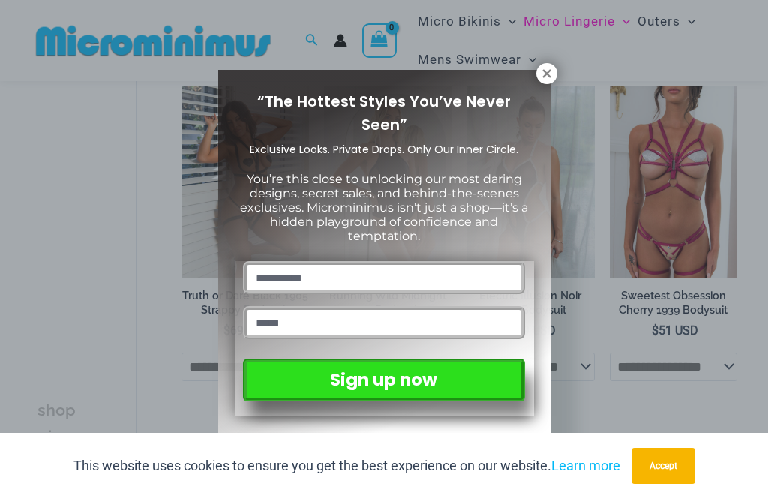
scroll to position [112, 0]
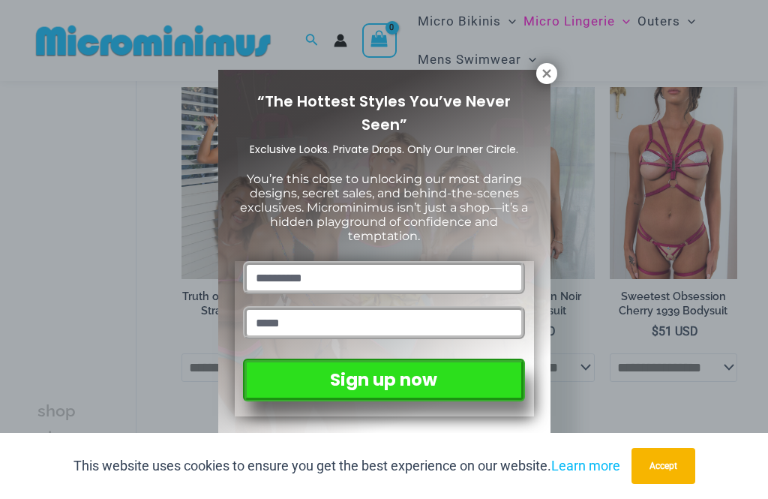
click at [550, 73] on icon at bounding box center [546, 73] width 13 height 13
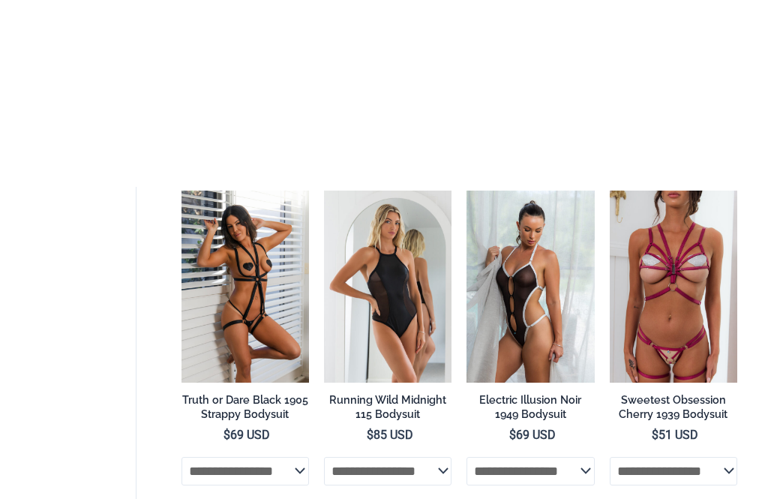
scroll to position [0, 0]
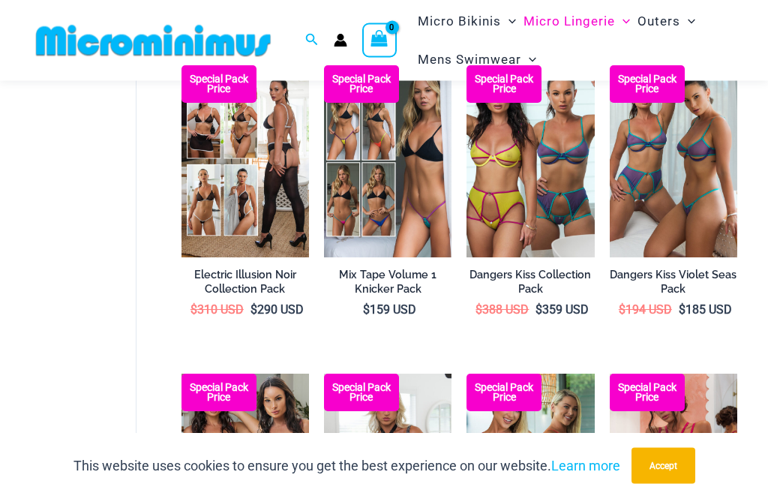
scroll to position [443, 0]
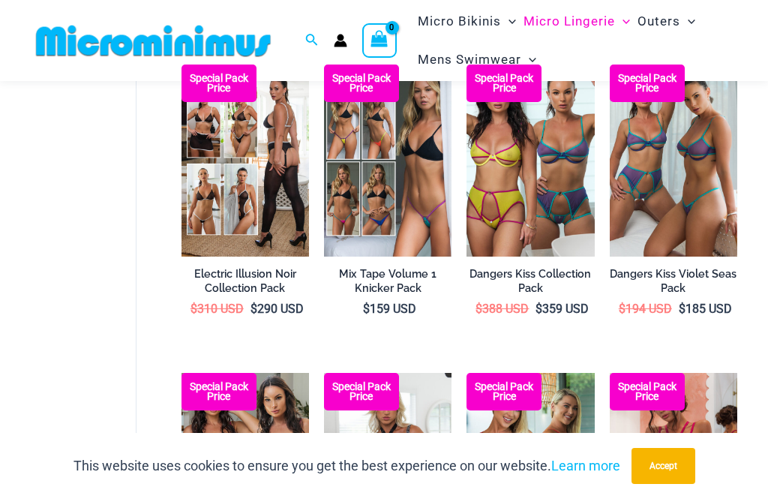
click at [181, 64] on img at bounding box center [181, 64] width 0 height 0
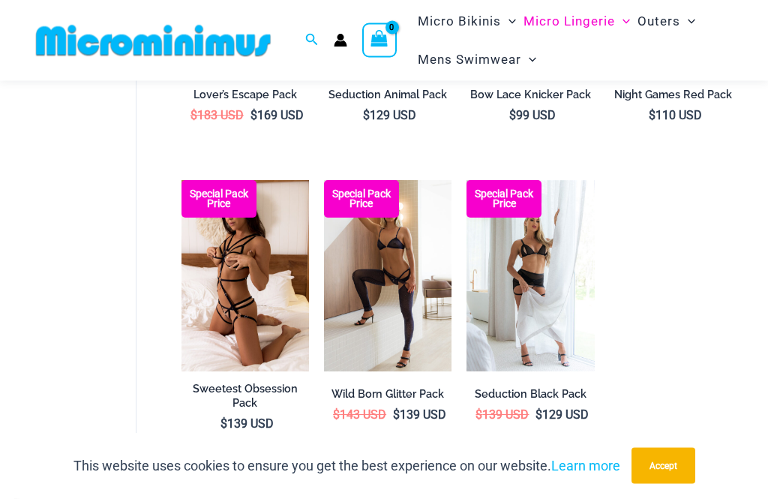
scroll to position [1258, 0]
click at [324, 180] on img at bounding box center [324, 180] width 0 height 0
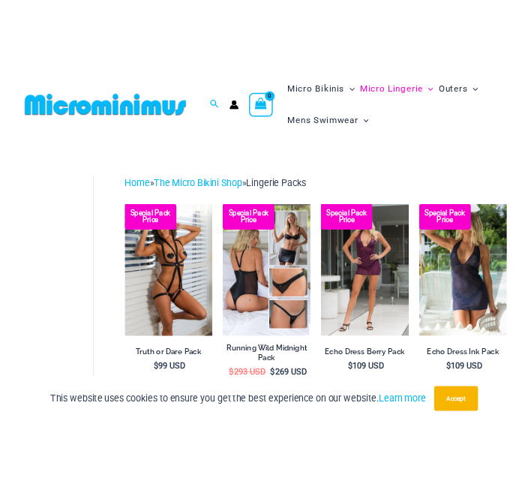
scroll to position [0, 0]
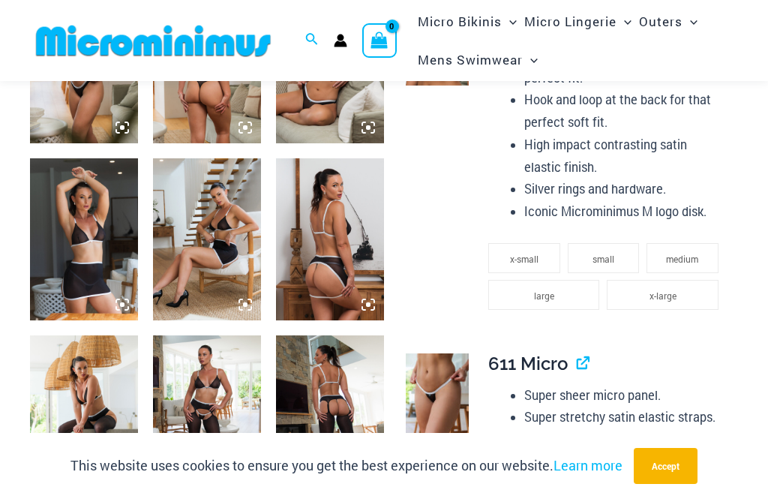
scroll to position [859, 0]
